Goal: Find specific page/section: Find specific page/section

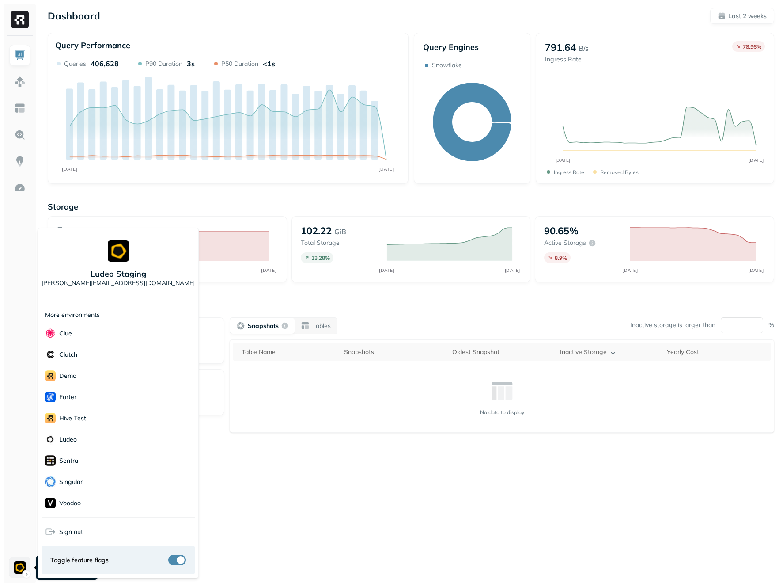
click at [23, 569] on html "Dashboard Last 2 weeks Query Performance [DATE] [DATE] Queries 406,628 P90 Dura…" at bounding box center [391, 293] width 783 height 587
click at [322, 477] on html "Dashboard Last 2 weeks Query Performance [DATE] [DATE] Queries 406,628 P90 Dura…" at bounding box center [391, 293] width 783 height 587
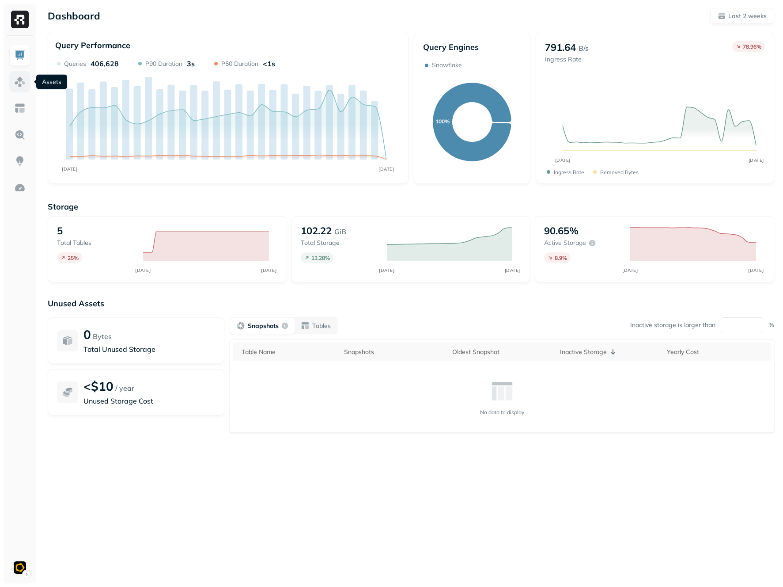
click at [27, 80] on link at bounding box center [19, 81] width 21 height 21
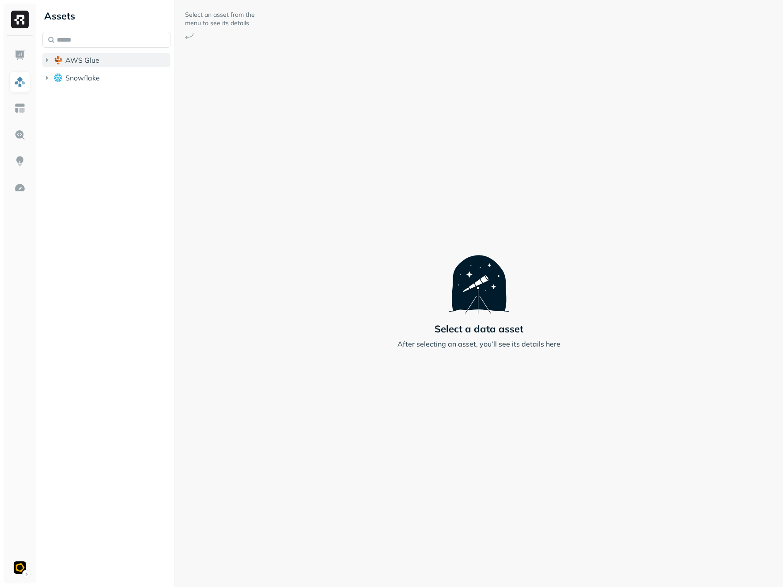
click at [109, 61] on button "AWS Glue" at bounding box center [106, 60] width 128 height 14
click at [106, 69] on ul "eventflow" at bounding box center [108, 78] width 125 height 18
click at [106, 71] on button "eventflow" at bounding box center [111, 77] width 120 height 14
drag, startPoint x: 106, startPoint y: 94, endPoint x: 108, endPoint y: 101, distance: 7.4
click at [106, 95] on button "Tables ( 5 )" at bounding box center [115, 94] width 111 height 14
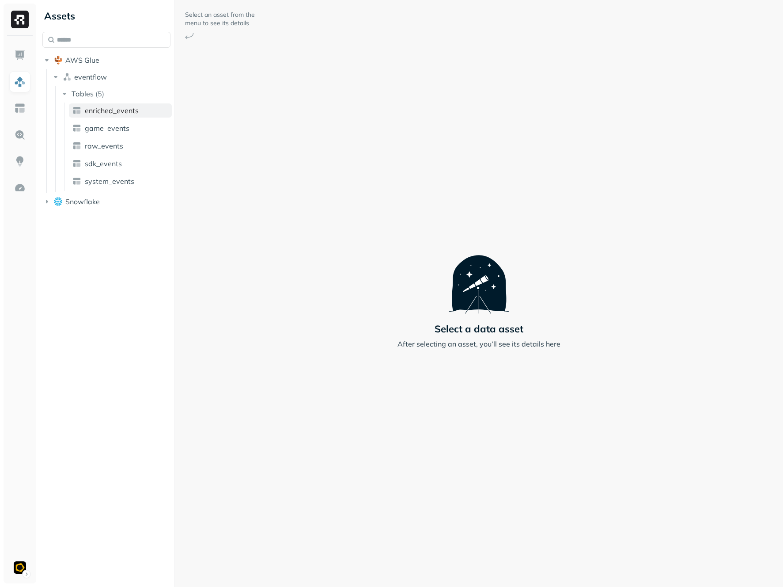
click at [111, 114] on span "enriched_events" at bounding box center [112, 110] width 54 height 9
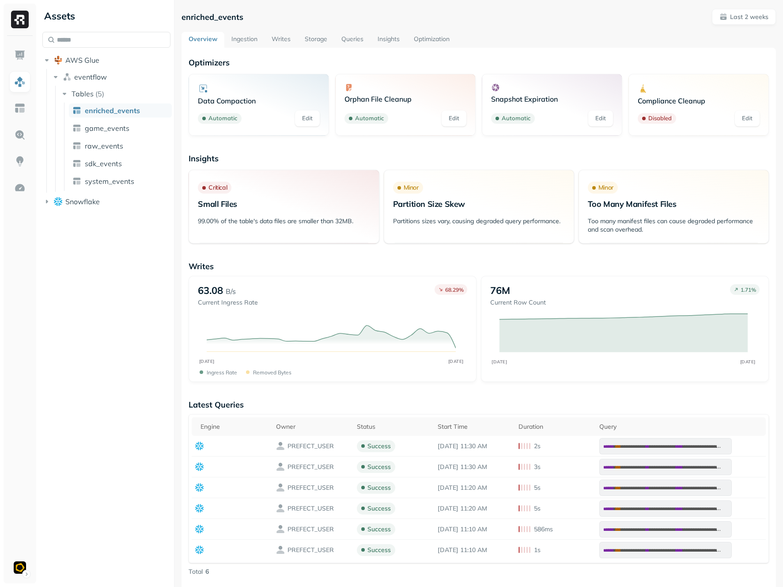
click at [255, 40] on link "Ingestion" at bounding box center [244, 40] width 40 height 16
click at [274, 40] on link "Writes" at bounding box center [281, 40] width 33 height 16
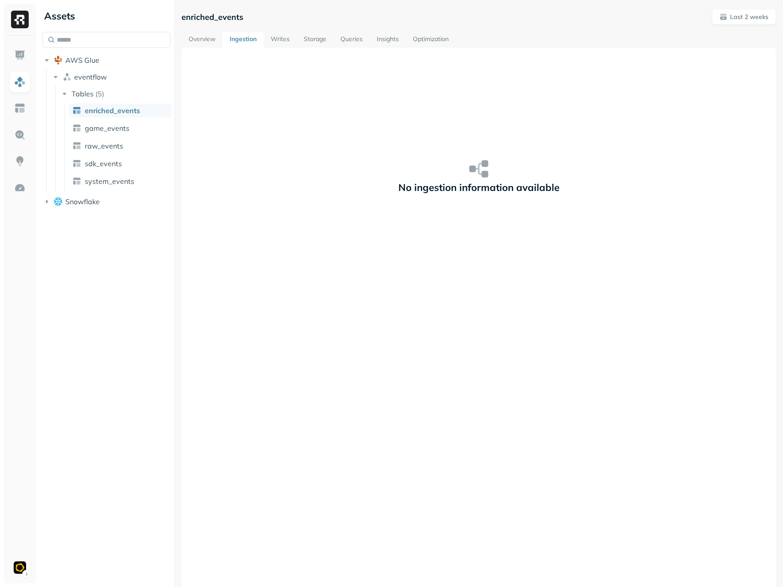
click at [274, 40] on link "Writes" at bounding box center [280, 40] width 33 height 16
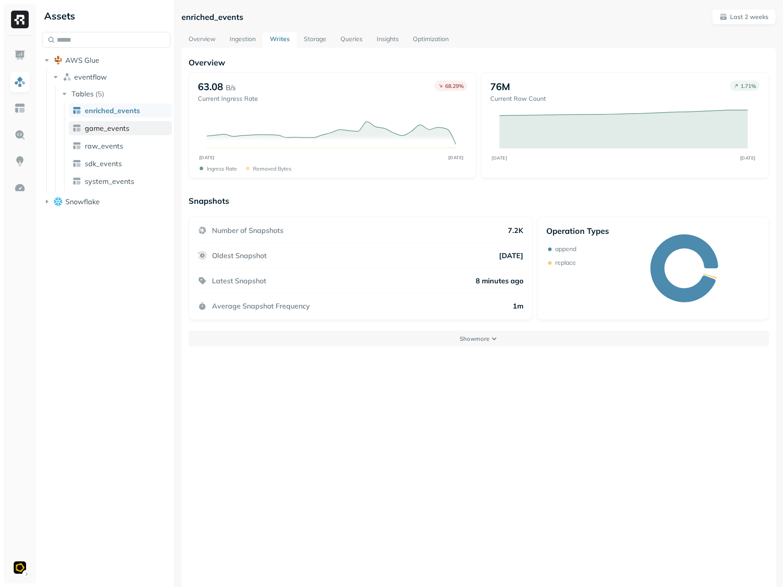
click at [92, 132] on span "game_events" at bounding box center [107, 128] width 45 height 9
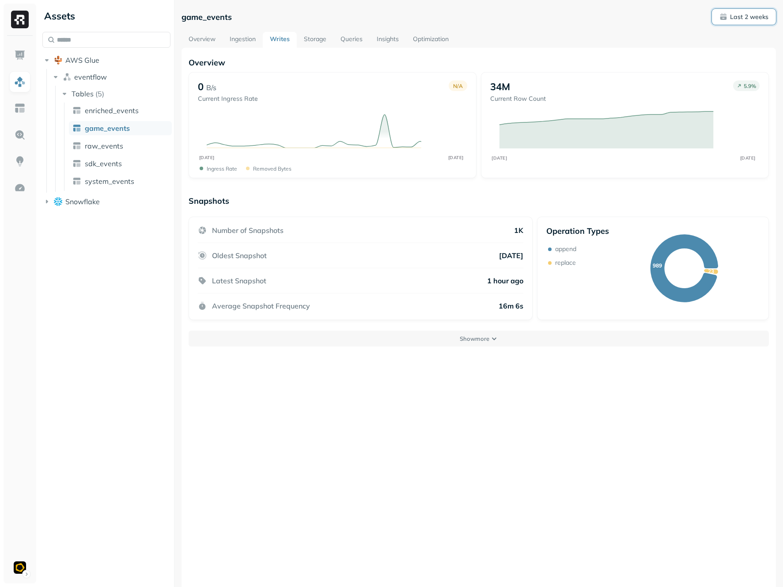
click at [747, 15] on p "Last 2 weeks" at bounding box center [749, 17] width 38 height 8
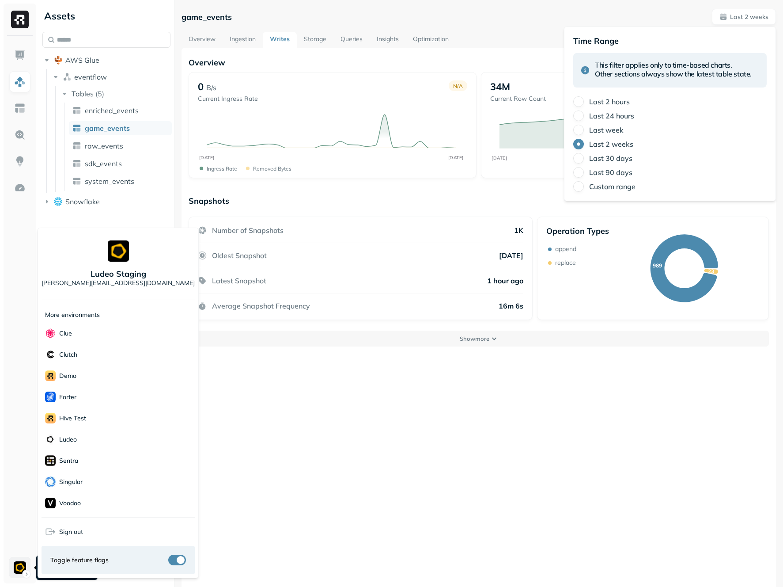
click at [17, 566] on html "Assets AWS Glue eventflow Tables ( 5 ) enriched_events game_events raw_events s…" at bounding box center [391, 293] width 783 height 587
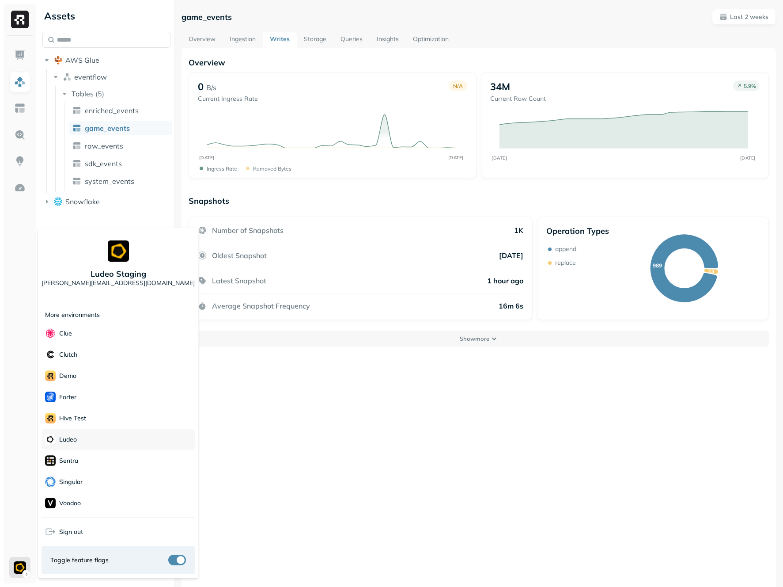
click at [106, 444] on div "Ludeo" at bounding box center [118, 438] width 153 height 21
